Goal: Transaction & Acquisition: Purchase product/service

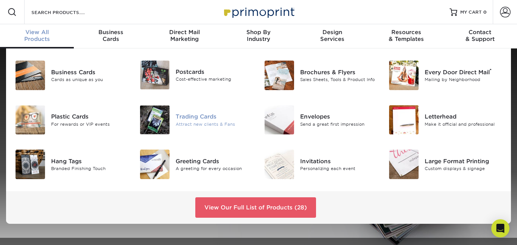
click at [182, 112] on div "Trading Cards" at bounding box center [213, 116] width 77 height 8
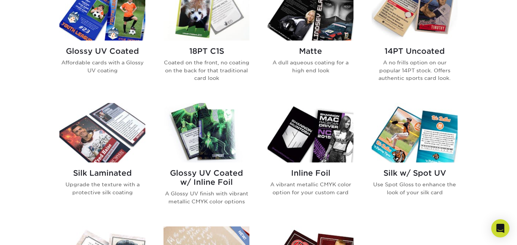
scroll to position [401, 0]
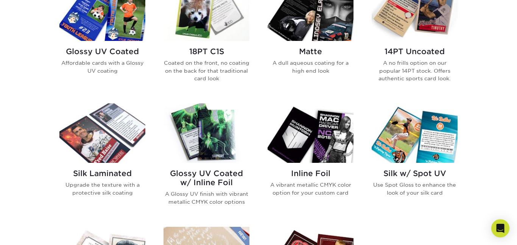
click at [306, 103] on img at bounding box center [310, 132] width 86 height 59
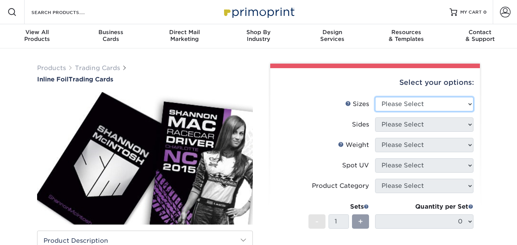
click at [450, 97] on select "Please Select 2.5" x 3.5"" at bounding box center [424, 104] width 98 height 14
select select "2.50x3.50"
click at [375, 97] on select "Please Select 2.5" x 3.5"" at bounding box center [424, 104] width 98 height 14
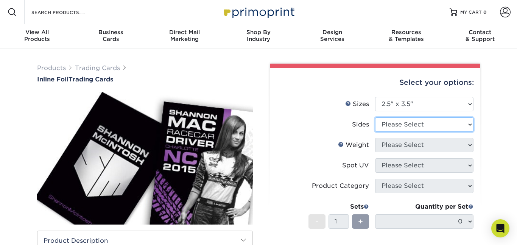
click at [421, 117] on select "Please Select Print Both Sides - Foil Back Only Print Both Sides - Foil Both Si…" at bounding box center [424, 124] width 98 height 14
select select "34527644-b4fd-4ffb-9092-1318eefcd9d9"
click at [375, 117] on select "Please Select Print Both Sides - Foil Back Only Print Both Sides - Foil Both Si…" at bounding box center [424, 124] width 98 height 14
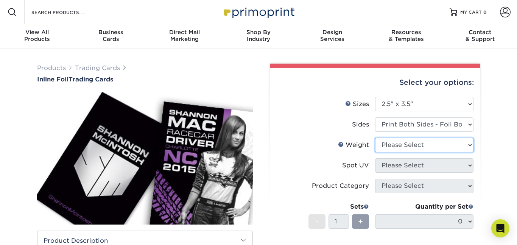
click at [417, 138] on select "Please Select 16PT" at bounding box center [424, 145] width 98 height 14
select select "16PT"
click at [375, 138] on select "Please Select 16PT" at bounding box center [424, 145] width 98 height 14
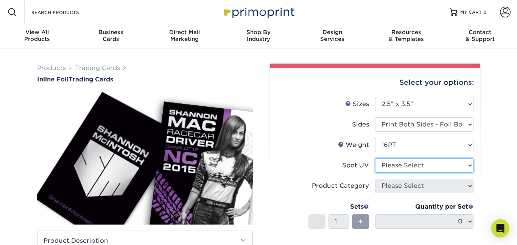
click at [412, 158] on select "Please Select No Spot UV Front and Back (Both Sides) Front Only Back Only" at bounding box center [424, 165] width 98 height 14
select select "0"
click at [375, 158] on select "Please Select No Spot UV Front and Back (Both Sides) Front Only Back Only" at bounding box center [424, 165] width 98 height 14
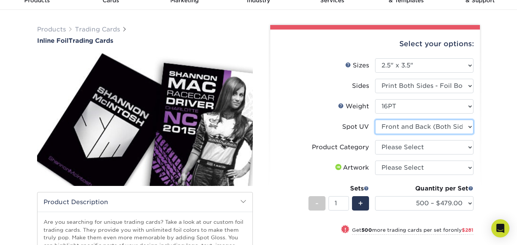
scroll to position [41, 0]
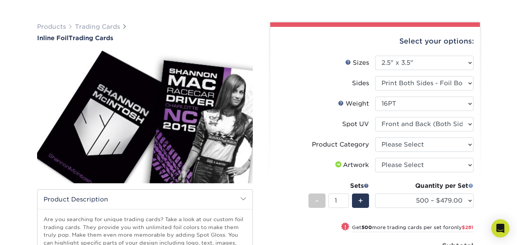
click at [471, 183] on span at bounding box center [470, 185] width 5 height 5
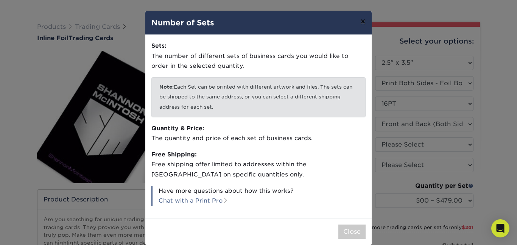
click at [363, 18] on button "×" at bounding box center [362, 21] width 17 height 21
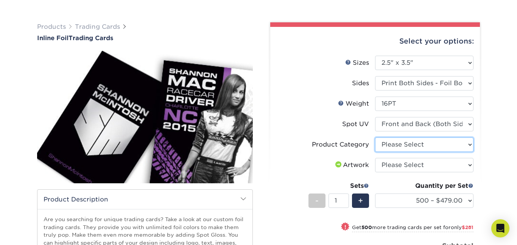
click at [434, 137] on select "Please Select Trading Cards" at bounding box center [424, 144] width 98 height 14
select select "c2f9bce9-36c2-409d-b101-c29d9d031e18"
click at [375, 137] on select "Please Select Trading Cards" at bounding box center [424, 144] width 98 height 14
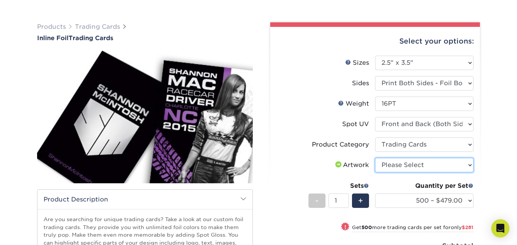
click at [426, 158] on select "Please Select I will upload files I need a design - $100" at bounding box center [424, 165] width 98 height 14
select select "upload"
click at [375, 158] on select "Please Select I will upload files I need a design - $100" at bounding box center [424, 165] width 98 height 14
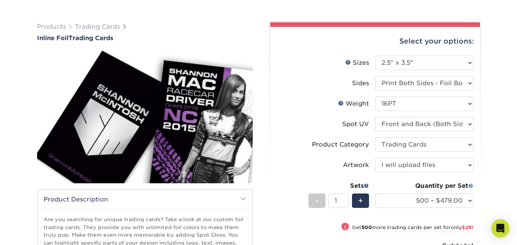
click at [472, 183] on span at bounding box center [470, 185] width 5 height 5
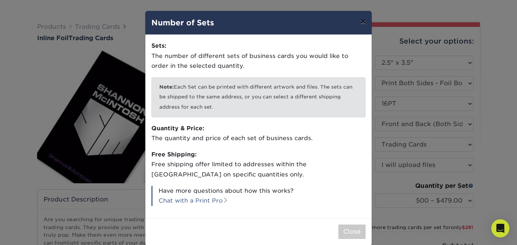
click at [364, 19] on button "×" at bounding box center [362, 21] width 17 height 21
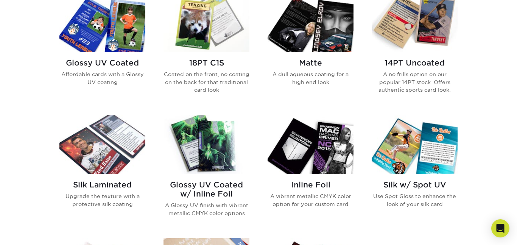
scroll to position [390, 0]
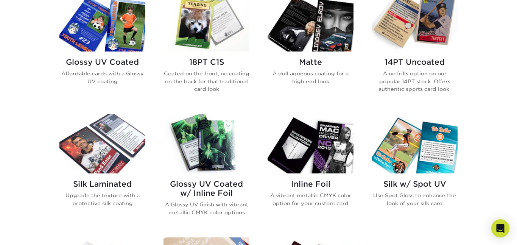
click at [438, 114] on img at bounding box center [414, 143] width 86 height 59
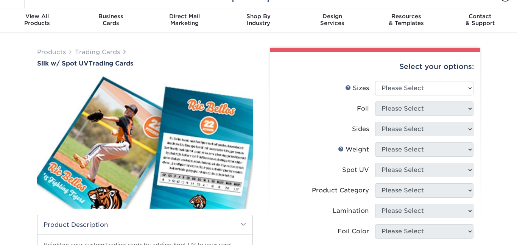
scroll to position [19, 0]
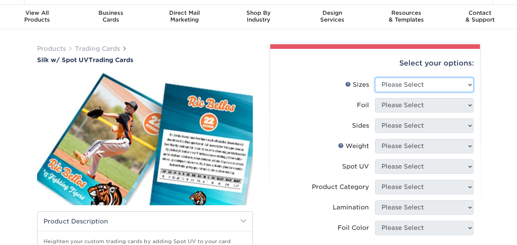
click at [426, 78] on select "Please Select 2.5" x 3.5"" at bounding box center [424, 85] width 98 height 14
select select "2.50x3.50"
click at [375, 78] on select "Please Select 2.5" x 3.5"" at bounding box center [424, 85] width 98 height 14
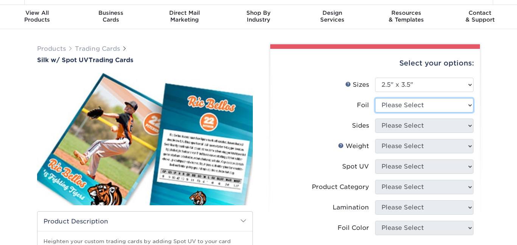
click at [415, 98] on select "Please Select No Yes" at bounding box center [424, 105] width 98 height 14
select select "0"
click at [375, 98] on select "Please Select No Yes" at bounding box center [424, 105] width 98 height 14
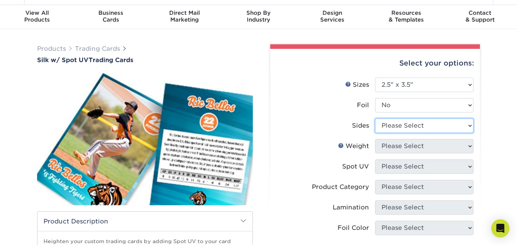
click at [406, 118] on select "Please Select Print Both Sides Print Front Only" at bounding box center [424, 125] width 98 height 14
select select "13abbda7-1d64-4f25-8bb2-c179b224825d"
click at [375, 118] on select "Please Select Print Both Sides Print Front Only" at bounding box center [424, 125] width 98 height 14
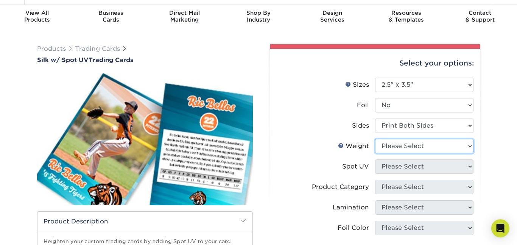
click at [408, 139] on select "Please Select 16PT" at bounding box center [424, 146] width 98 height 14
select select "16PT"
click at [375, 139] on select "Please Select 16PT" at bounding box center [424, 146] width 98 height 14
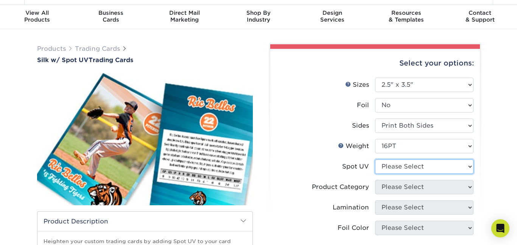
click at [404, 159] on select "Please Select Front and Back (Both Sides) Front Only Back Only" at bounding box center [424, 166] width 98 height 14
select select "0"
click at [375, 159] on select "Please Select Front and Back (Both Sides) Front Only Back Only" at bounding box center [424, 166] width 98 height 14
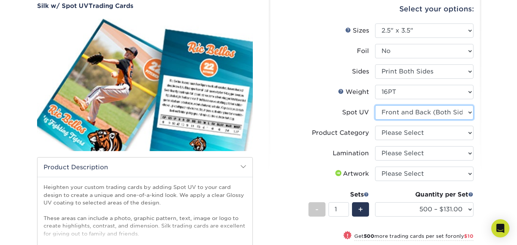
scroll to position [75, 0]
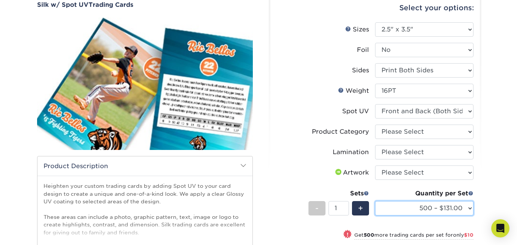
click at [459, 201] on select "500 – $131.00 1000 – $141.00 2500 – $339.00 5000 – $568.00 10000 – $1024.00" at bounding box center [424, 208] width 98 height 14
click at [375, 201] on select "500 – $131.00 1000 – $141.00 2500 – $339.00 5000 – $568.00 10000 – $1024.00" at bounding box center [424, 208] width 98 height 14
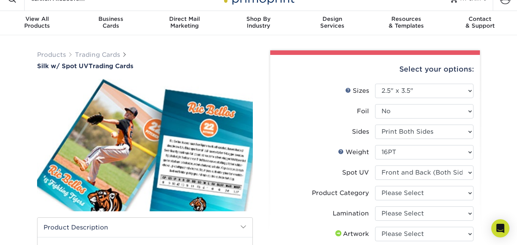
scroll to position [0, 0]
